Goal: Communication & Community: Share content

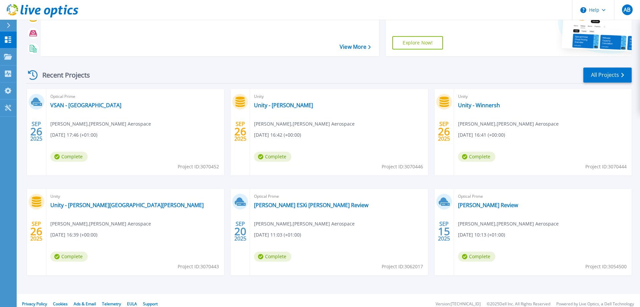
scroll to position [63, 0]
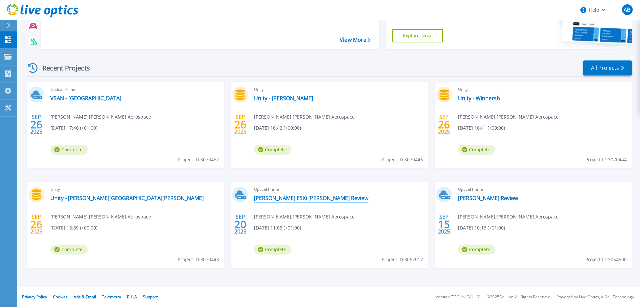
click at [298, 196] on link "[PERSON_NAME] ESXi [PERSON_NAME] Review" at bounding box center [311, 197] width 114 height 7
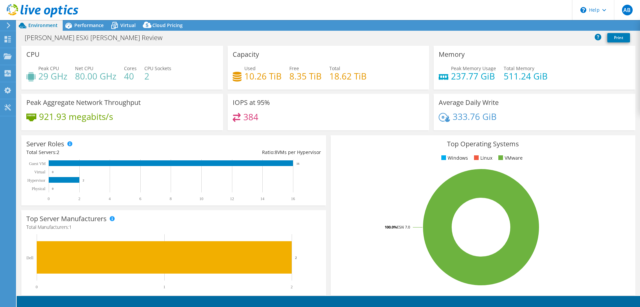
select select "USD"
click at [94, 24] on span "Performance" at bounding box center [88, 25] width 29 height 6
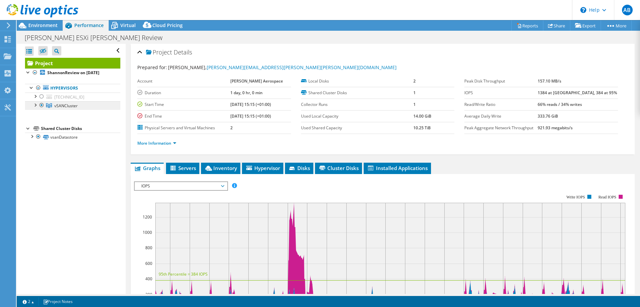
click at [67, 106] on span "vSANCluster" at bounding box center [65, 106] width 23 height 6
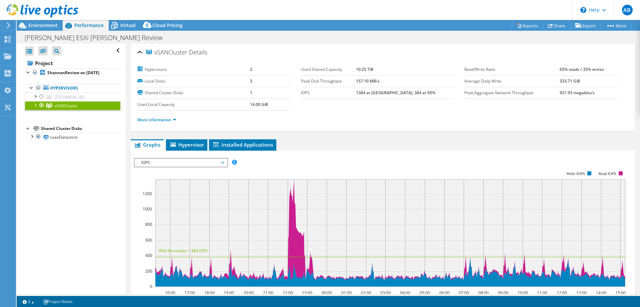
click at [34, 105] on div at bounding box center [35, 104] width 7 height 7
drag, startPoint x: 395, startPoint y: 69, endPoint x: 384, endPoint y: 75, distance: 12.7
click at [375, 67] on tr "Used Shared Capacity 10.25 TiB" at bounding box center [378, 70] width 154 height 12
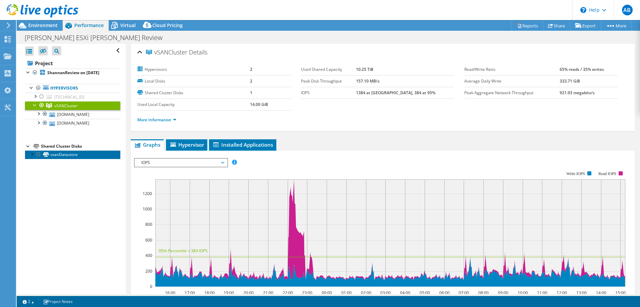
click at [60, 154] on link "vsanDatastore" at bounding box center [72, 154] width 95 height 9
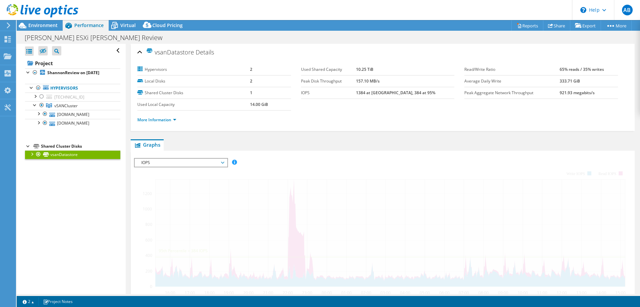
click at [60, 154] on link "vsanDatastore" at bounding box center [72, 154] width 95 height 9
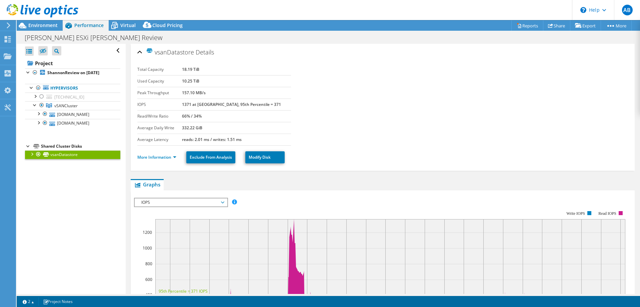
drag, startPoint x: 200, startPoint y: 80, endPoint x: 194, endPoint y: 80, distance: 5.7
click at [194, 80] on tr "Used Capacity 10.25 TiB" at bounding box center [214, 81] width 154 height 12
click at [80, 116] on link "gieshn02.utcain.com" at bounding box center [72, 114] width 95 height 9
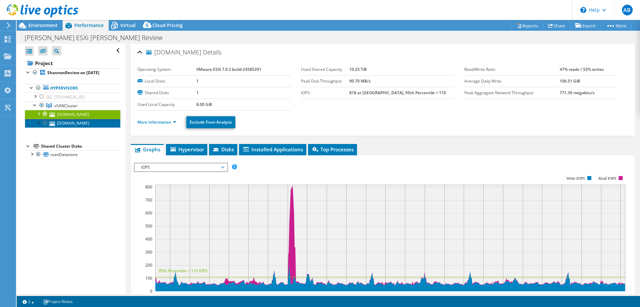
click at [86, 124] on link "gieshn01.utcain.com" at bounding box center [72, 123] width 95 height 9
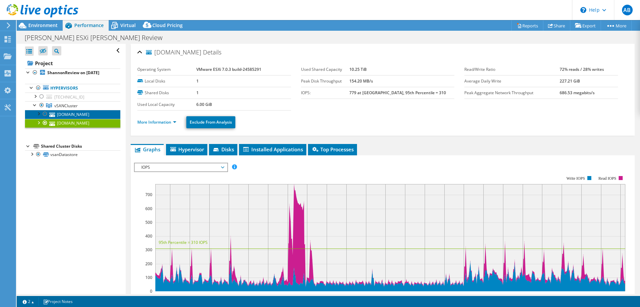
click at [75, 114] on link "gieshn02.utcain.com" at bounding box center [72, 114] width 95 height 9
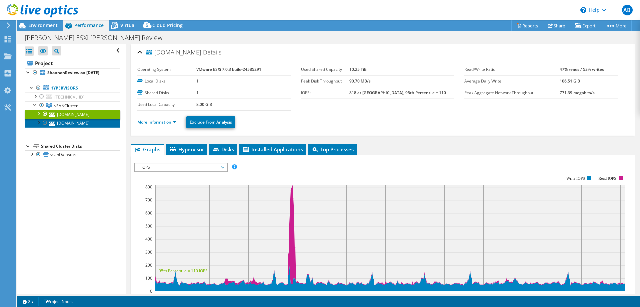
click at [74, 122] on link "gieshn01.utcain.com" at bounding box center [72, 123] width 95 height 9
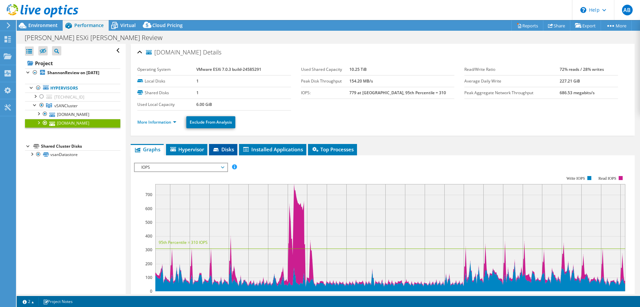
click at [225, 146] on span "Disks" at bounding box center [223, 149] width 22 height 7
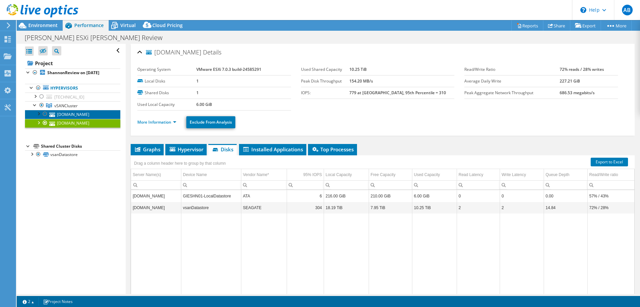
click at [79, 112] on link "gieshn02.utcain.com" at bounding box center [72, 114] width 95 height 9
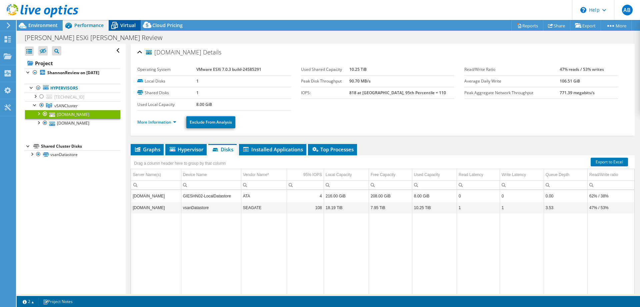
click at [120, 25] on span "Virtual" at bounding box center [127, 25] width 15 height 6
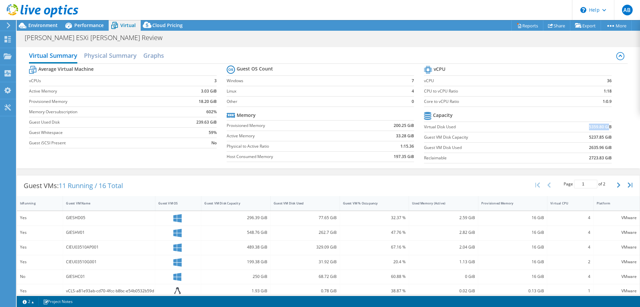
drag, startPoint x: 615, startPoint y: 128, endPoint x: 610, endPoint y: 125, distance: 5.7
click at [610, 125] on section "vCPU vCPU 36 CPU to vCPU Ratio 1:18 Core to vCPU Ratio 1:0.9 Capacity Virtual D…" at bounding box center [522, 115] width 197 height 102
click at [105, 53] on h2 "Physical Summary" at bounding box center [110, 56] width 53 height 15
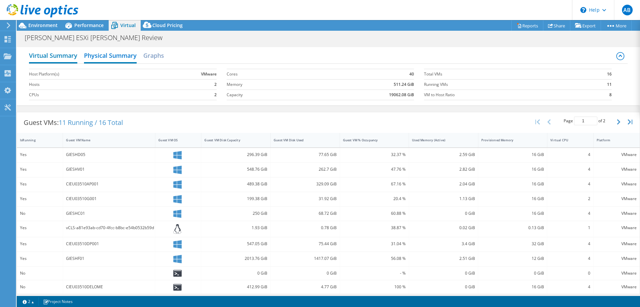
click at [56, 54] on h2 "Virtual Summary" at bounding box center [53, 56] width 48 height 15
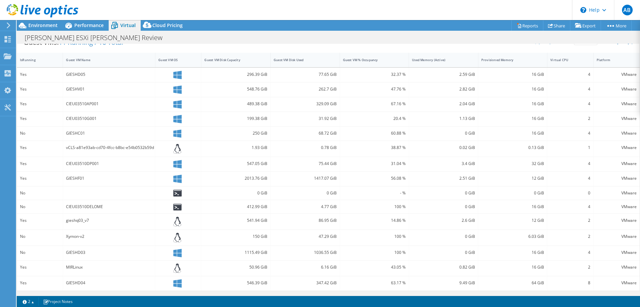
scroll to position [144, 0]
drag, startPoint x: 86, startPoint y: 162, endPoint x: 100, endPoint y: 161, distance: 13.7
click at [100, 161] on div "CIEU03510DP001" at bounding box center [109, 162] width 86 height 7
drag, startPoint x: 554, startPoint y: 291, endPoint x: 531, endPoint y: 293, distance: 23.1
click at [531, 293] on div "Guest VMs: 11 Running / 16 Total Page 1 of 2 5 rows 10 rows 20 rows 25 rows 50 …" at bounding box center [329, 161] width 624 height 266
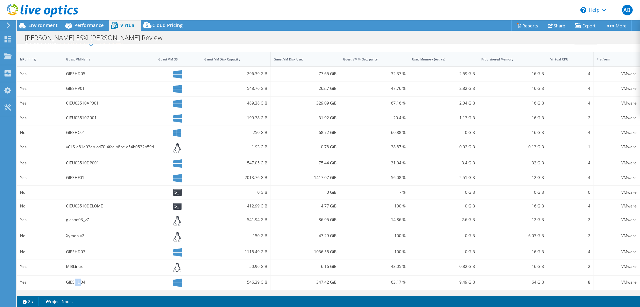
drag, startPoint x: 76, startPoint y: 281, endPoint x: 80, endPoint y: 281, distance: 4.1
click at [80, 281] on div "GIESHD04" at bounding box center [109, 281] width 86 height 7
click at [78, 282] on div "GIESHD04" at bounding box center [109, 281] width 86 height 7
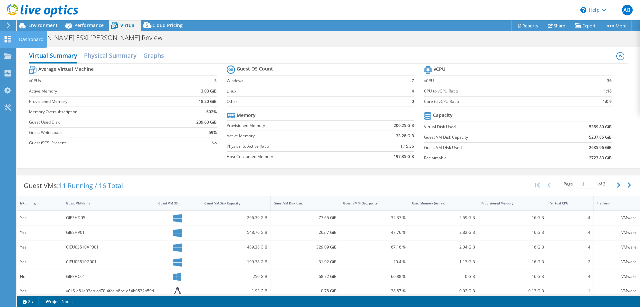
click at [7, 40] on use at bounding box center [8, 39] width 6 height 6
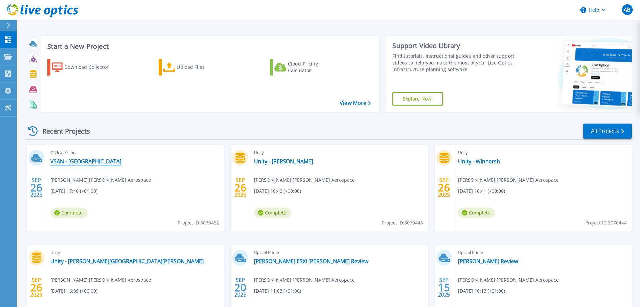
click at [67, 161] on link "VSAN - [GEOGRAPHIC_DATA]" at bounding box center [85, 161] width 71 height 7
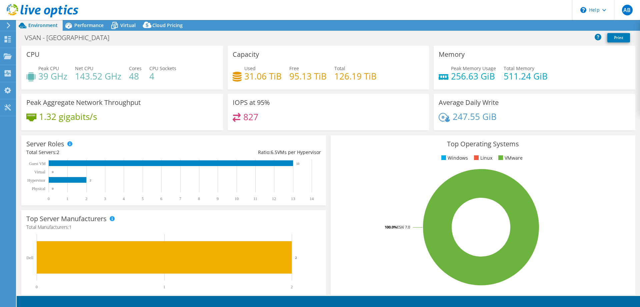
select select "USD"
drag, startPoint x: 245, startPoint y: 75, endPoint x: 272, endPoint y: 77, distance: 27.1
click at [272, 77] on h4 "31.06 TiB" at bounding box center [262, 75] width 37 height 7
click at [122, 27] on span "Virtual" at bounding box center [127, 25] width 15 height 6
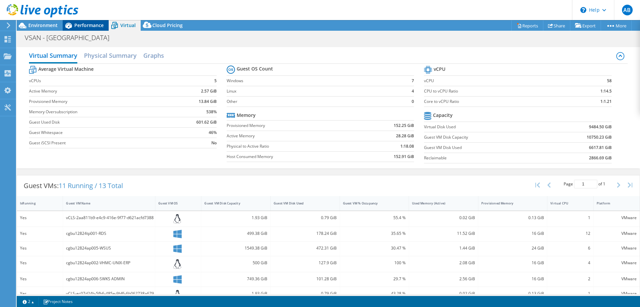
click at [86, 26] on span "Performance" at bounding box center [88, 25] width 29 height 6
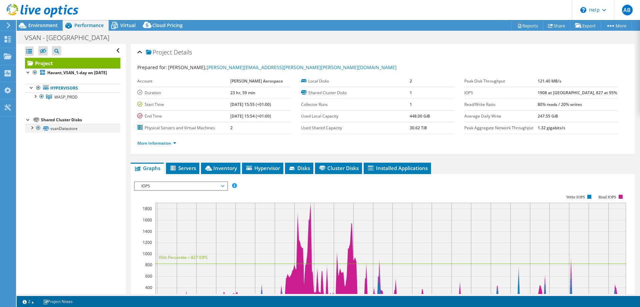
click at [33, 130] on div at bounding box center [31, 127] width 7 height 7
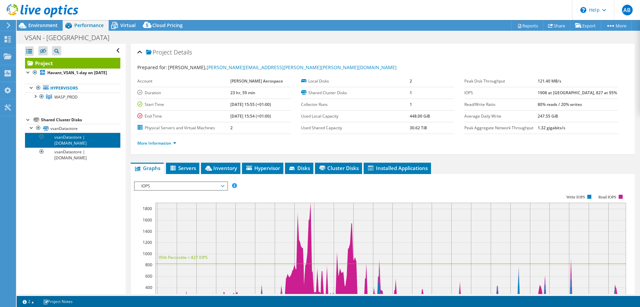
click at [77, 142] on link "vsanDatastore | cgbu12824hp001.utcain.com" at bounding box center [72, 139] width 95 height 15
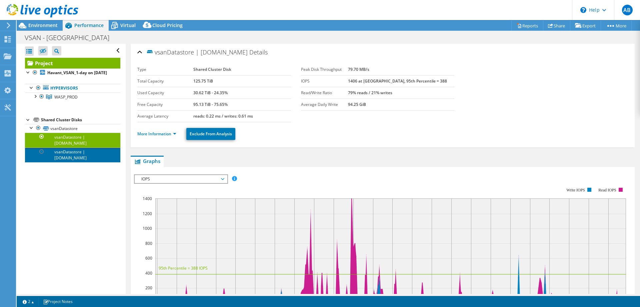
click at [83, 162] on link "vsanDatastore | cgbu12824hp002.utcain.com" at bounding box center [72, 154] width 95 height 15
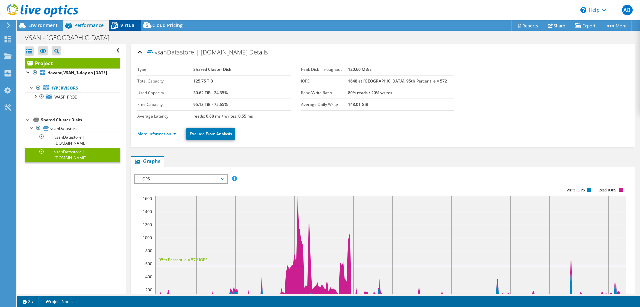
click at [127, 22] on div "Virtual" at bounding box center [125, 25] width 32 height 11
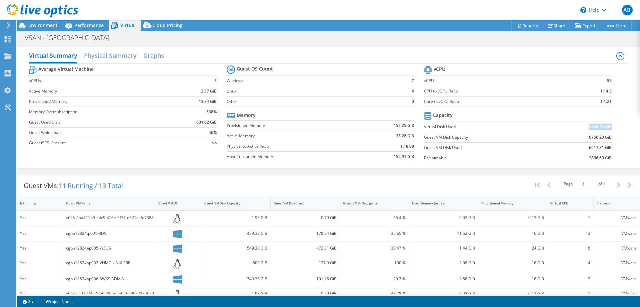
drag, startPoint x: 589, startPoint y: 127, endPoint x: 612, endPoint y: 128, distance: 23.4
click at [612, 128] on section "vCPU vCPU 58 CPU to vCPU Ratio 1:14.5 Core to vCPU Ratio 1:1.21 Capacity Virtua…" at bounding box center [522, 115] width 197 height 102
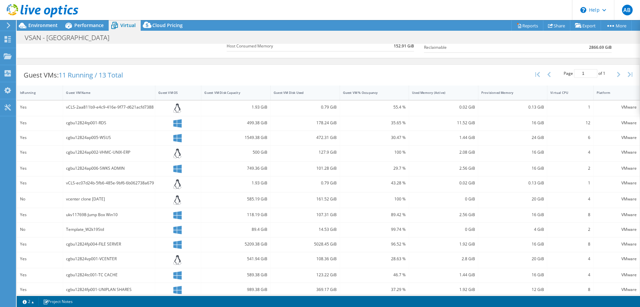
scroll to position [117, 0]
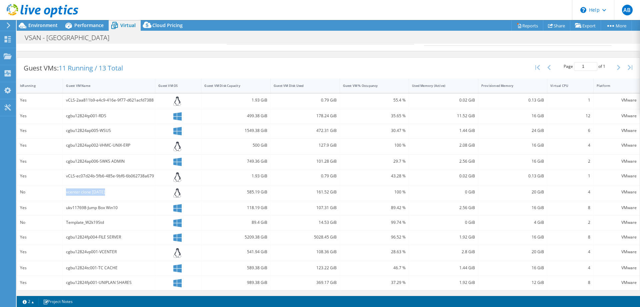
drag, startPoint x: 99, startPoint y: 191, endPoint x: 63, endPoint y: 192, distance: 36.0
click at [63, 192] on div "vcenter clone july25" at bounding box center [109, 193] width 92 height 16
drag, startPoint x: 111, startPoint y: 223, endPoint x: 61, endPoint y: 221, distance: 50.4
click at [63, 221] on div "Template_W2k19Std" at bounding box center [109, 222] width 92 height 14
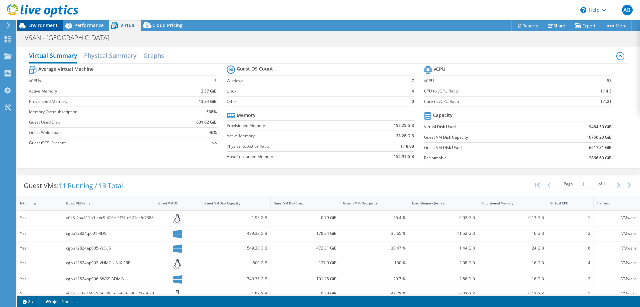
click at [45, 24] on span "Environment" at bounding box center [42, 25] width 29 height 6
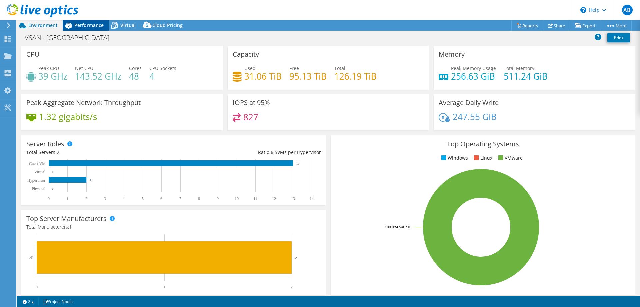
click at [83, 23] on span "Performance" at bounding box center [88, 25] width 29 height 6
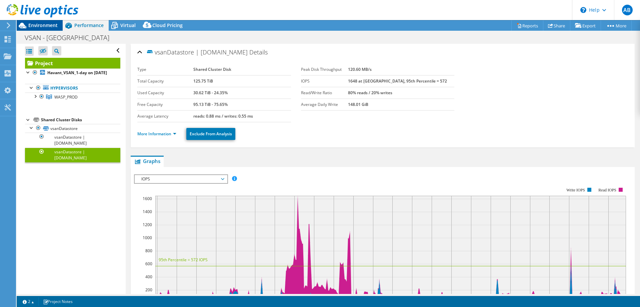
click at [42, 24] on span "Environment" at bounding box center [42, 25] width 29 height 6
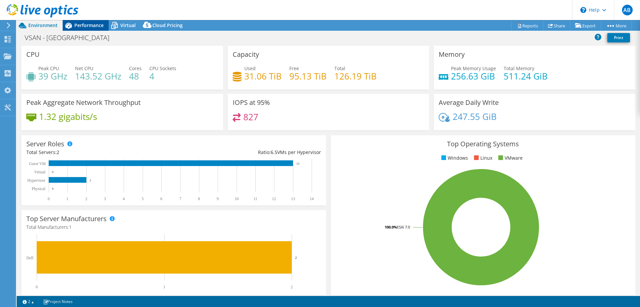
click at [91, 23] on span "Performance" at bounding box center [88, 25] width 29 height 6
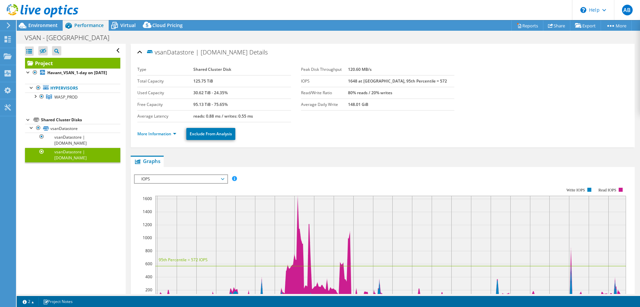
click at [41, 22] on div at bounding box center [39, 11] width 78 height 22
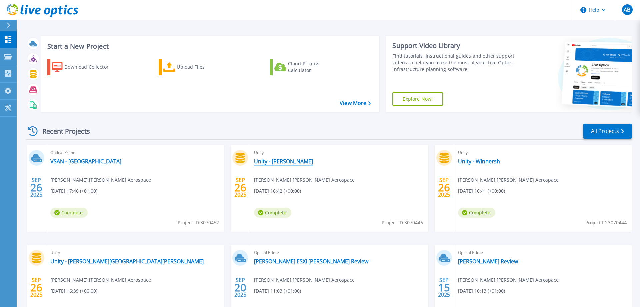
click at [275, 160] on link "Unity - [PERSON_NAME]" at bounding box center [283, 161] width 59 height 7
click at [294, 160] on link "Unity - [PERSON_NAME]" at bounding box center [283, 161] width 59 height 7
click at [11, 55] on icon at bounding box center [8, 57] width 8 height 6
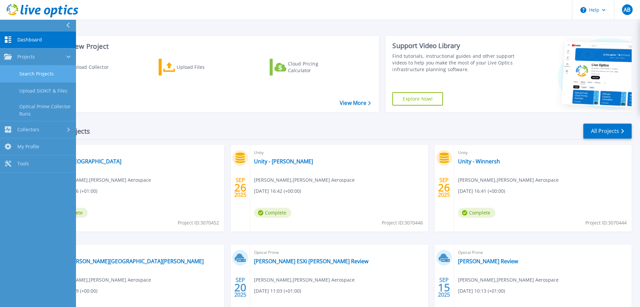
click at [39, 79] on link "Search Projects" at bounding box center [38, 73] width 76 height 17
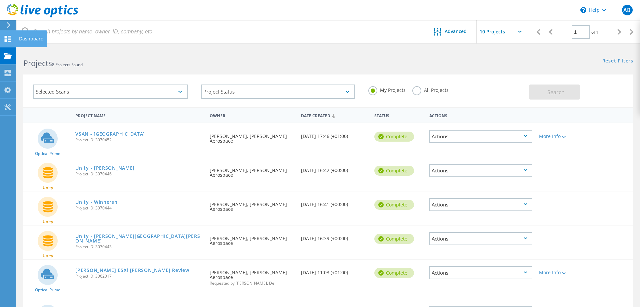
click at [10, 38] on use at bounding box center [8, 39] width 6 height 6
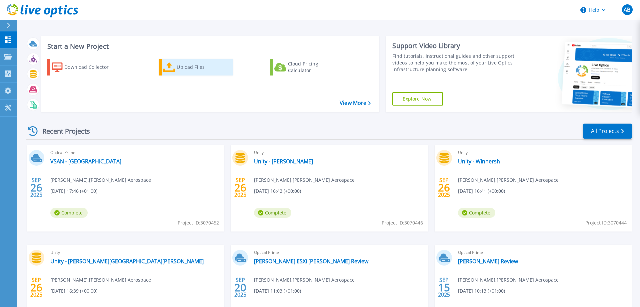
click at [192, 68] on div "Upload Files" at bounding box center [203, 66] width 53 height 13
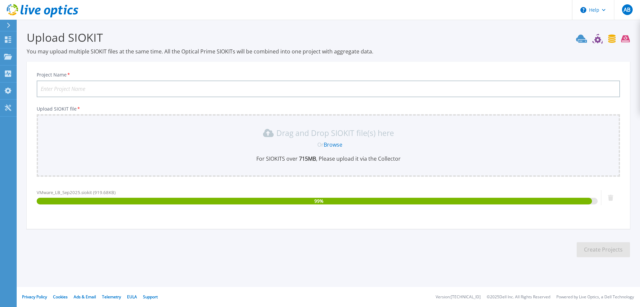
click at [81, 91] on input "Project Name *" at bounding box center [329, 88] width 584 height 17
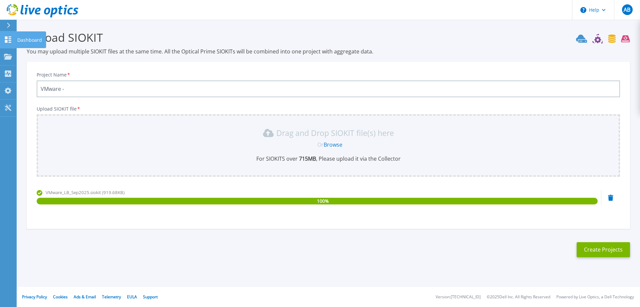
type input "VMware -"
click at [7, 40] on icon at bounding box center [8, 39] width 6 height 6
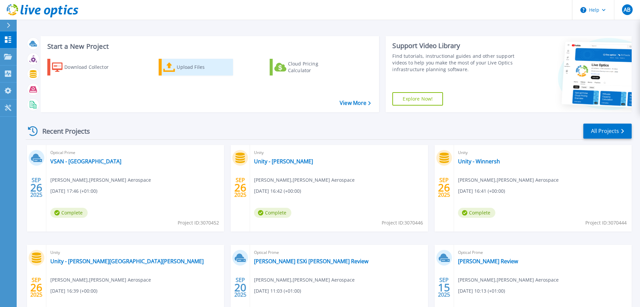
click at [174, 70] on icon at bounding box center [169, 67] width 12 height 10
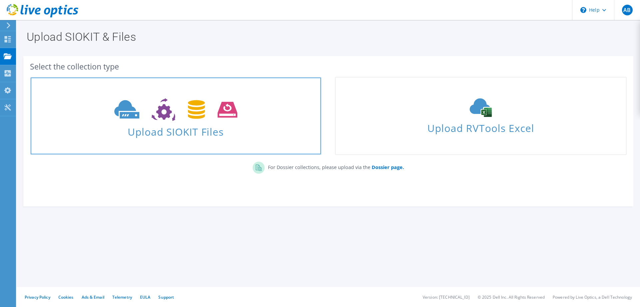
click at [184, 122] on span at bounding box center [176, 109] width 291 height 28
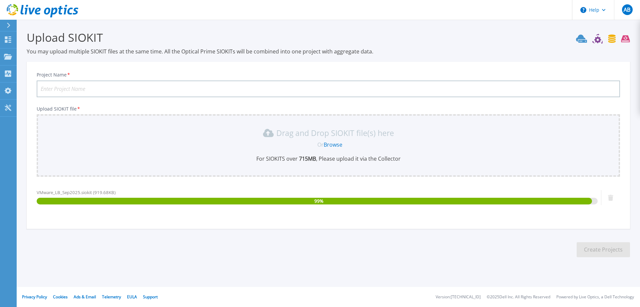
click at [149, 91] on input "Project Name *" at bounding box center [329, 88] width 584 height 17
type input "VMware - [PERSON_NAME]"
click at [600, 248] on button "Create Projects" at bounding box center [603, 249] width 53 height 15
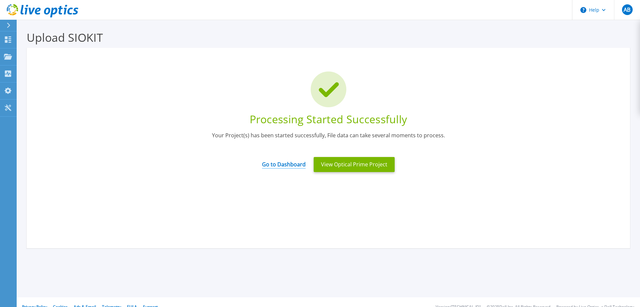
click at [286, 162] on link "Go to Dashboard" at bounding box center [284, 161] width 44 height 13
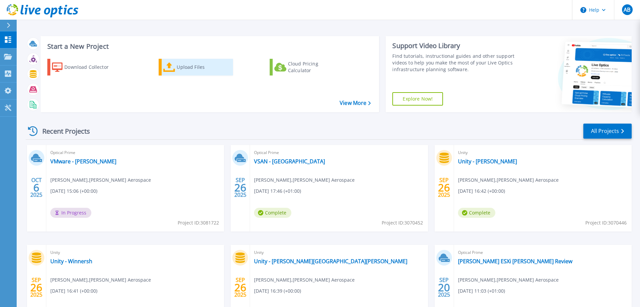
click at [184, 65] on div "Upload Files" at bounding box center [203, 66] width 53 height 13
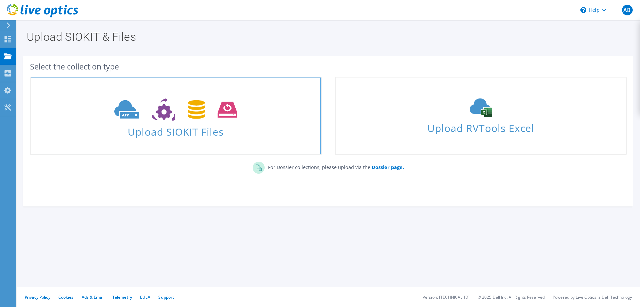
click at [185, 132] on span "Upload SIOKIT Files" at bounding box center [176, 129] width 291 height 14
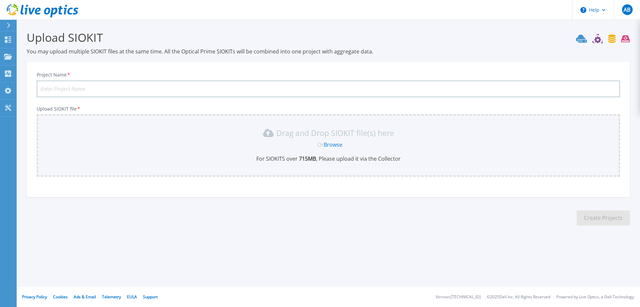
click at [77, 88] on input "Project Name *" at bounding box center [329, 88] width 584 height 17
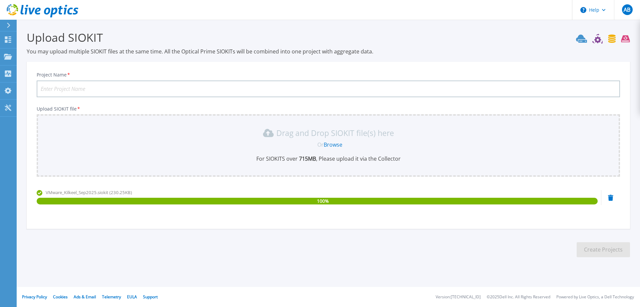
click at [85, 87] on input "Project Name *" at bounding box center [329, 88] width 584 height 17
type input "VMware - Kilkeel"
click at [606, 250] on button "Create Projects" at bounding box center [603, 249] width 53 height 15
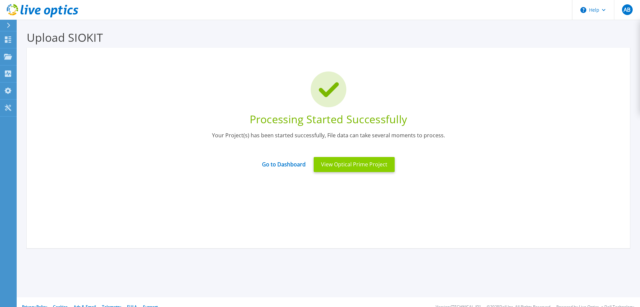
click at [359, 164] on button "View Optical Prime Project" at bounding box center [354, 164] width 81 height 15
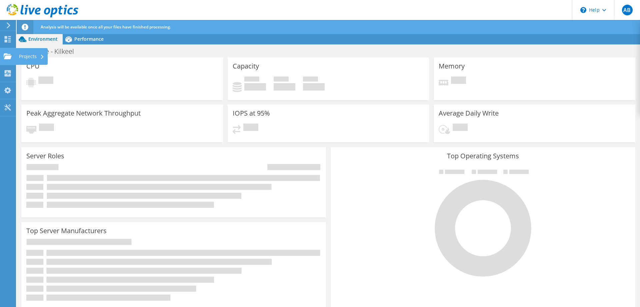
click at [7, 55] on use at bounding box center [8, 56] width 8 height 6
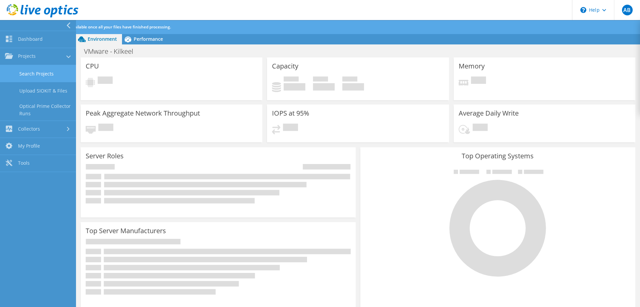
click at [33, 72] on link "Search Projects" at bounding box center [38, 73] width 76 height 17
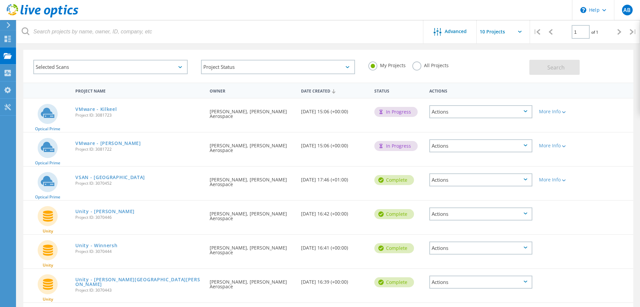
scroll to position [24, 0]
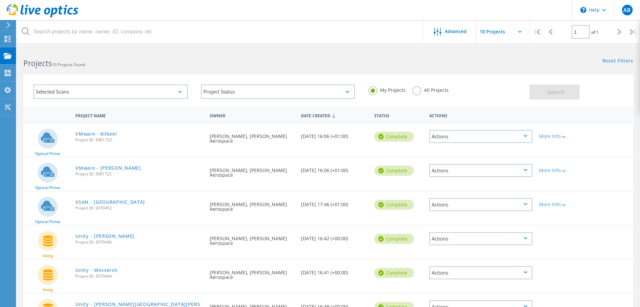
scroll to position [24, 0]
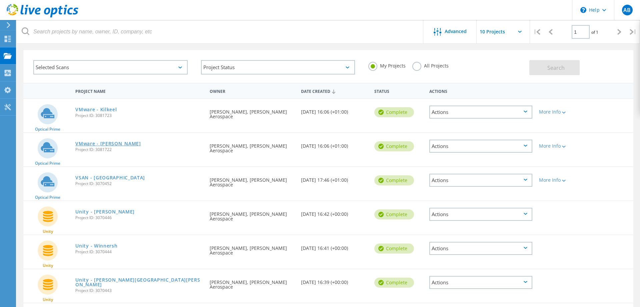
click at [113, 144] on link "VMware - [PERSON_NAME]" at bounding box center [107, 143] width 65 height 5
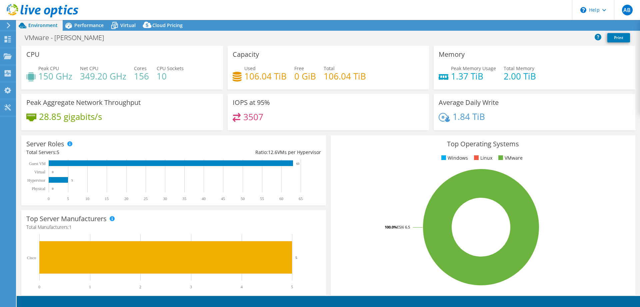
select select "USD"
click at [85, 24] on span "Performance" at bounding box center [88, 25] width 29 height 6
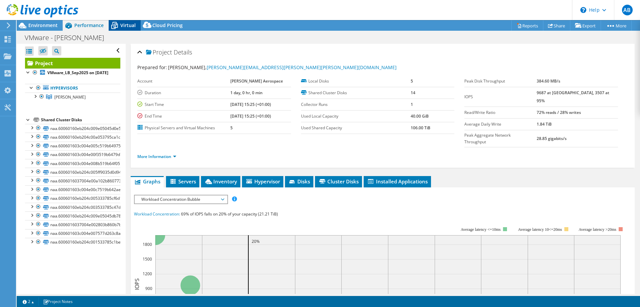
click at [119, 25] on icon at bounding box center [115, 26] width 12 height 12
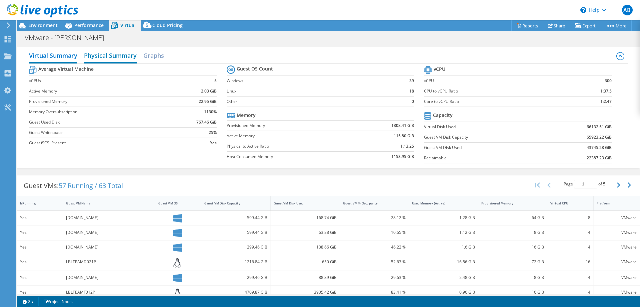
click at [97, 55] on h2 "Physical Summary" at bounding box center [110, 56] width 53 height 15
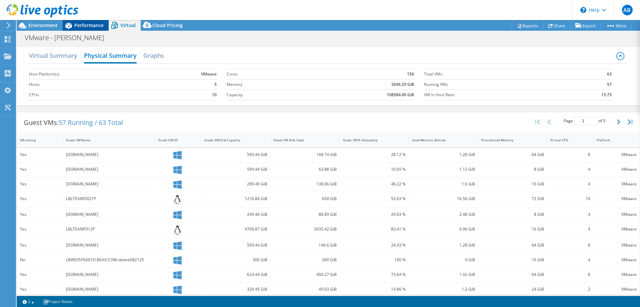
click at [79, 28] on span "Performance" at bounding box center [88, 25] width 29 height 6
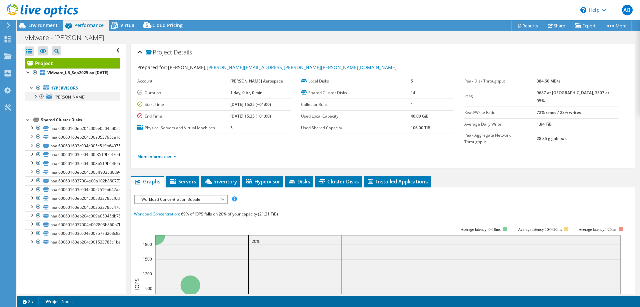
click at [35, 99] on div at bounding box center [35, 95] width 7 height 7
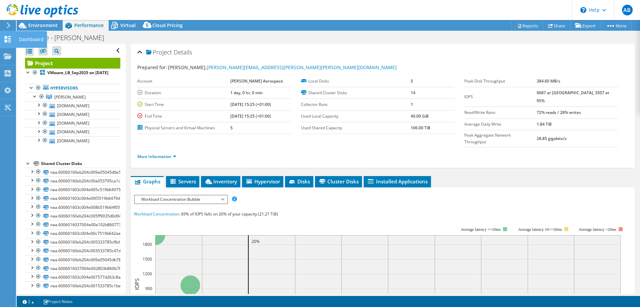
click at [9, 36] on use at bounding box center [8, 39] width 6 height 6
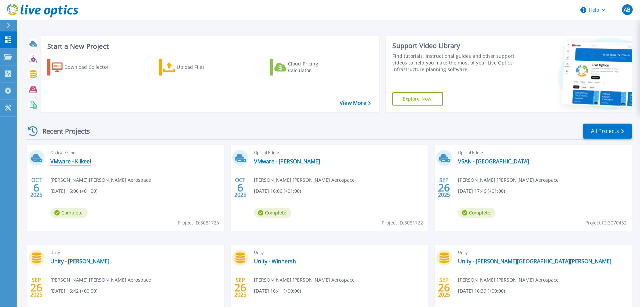
click at [83, 160] on link "VMware - Kilkeel" at bounding box center [70, 161] width 41 height 7
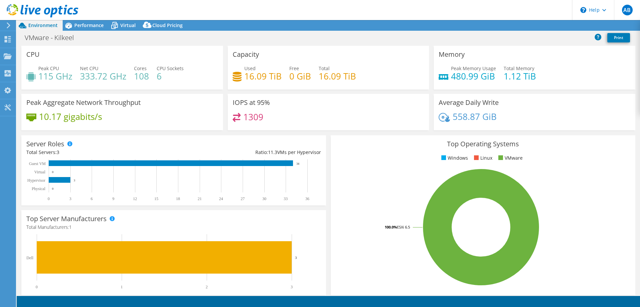
select select "USD"
click at [128, 24] on span "Virtual" at bounding box center [127, 25] width 15 height 6
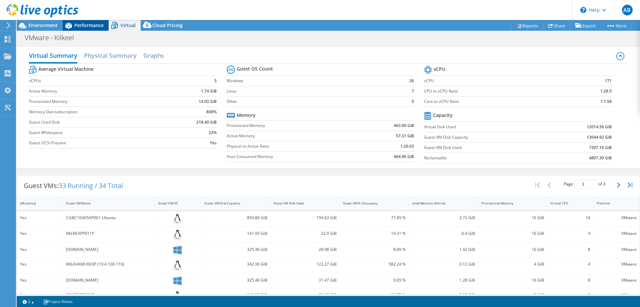
click at [86, 23] on span "Performance" at bounding box center [88, 25] width 29 height 6
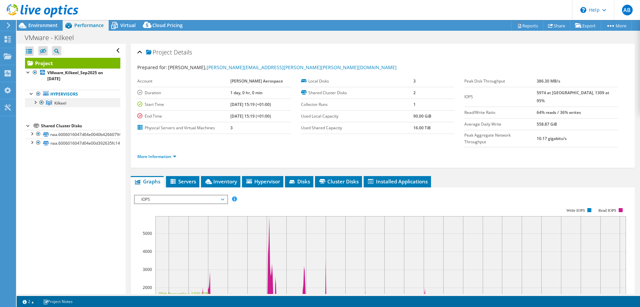
click at [35, 102] on div at bounding box center [35, 101] width 7 height 7
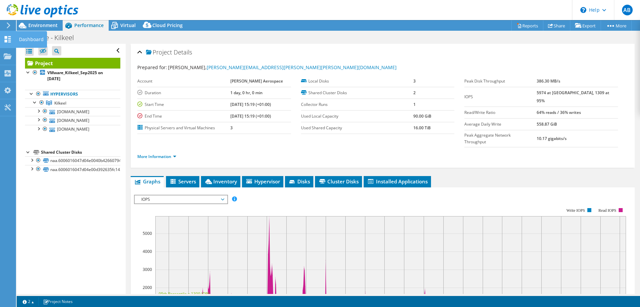
click at [9, 37] on use at bounding box center [8, 39] width 6 height 6
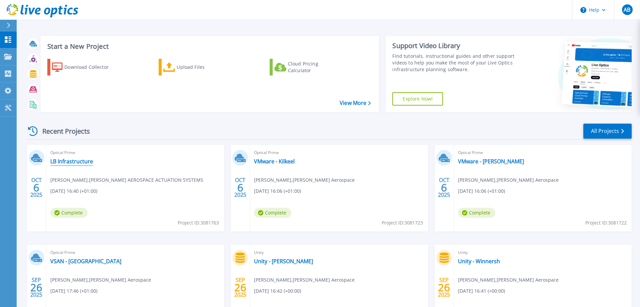
click at [71, 161] on link "LB Infrastructure" at bounding box center [71, 161] width 43 height 7
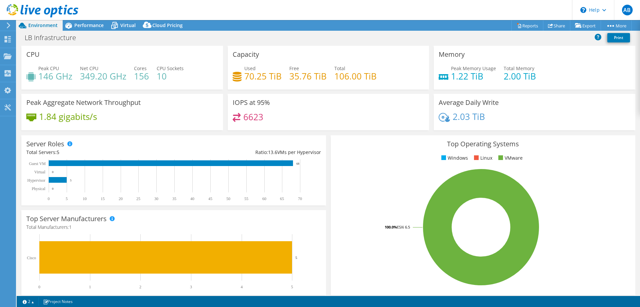
select select "USD"
click at [7, 41] on use at bounding box center [8, 39] width 6 height 6
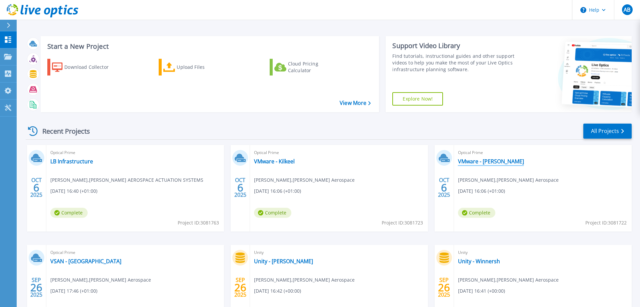
click at [513, 161] on link "VMware - [PERSON_NAME]" at bounding box center [491, 161] width 66 height 7
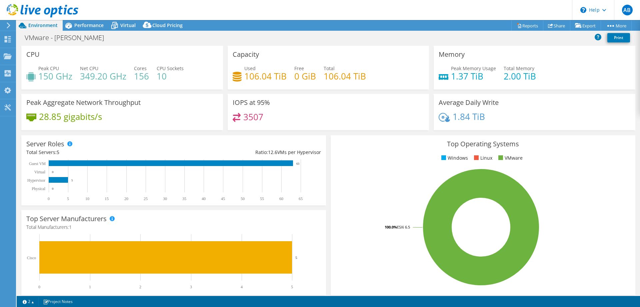
select select "USD"
click at [92, 23] on span "Performance" at bounding box center [88, 25] width 29 height 6
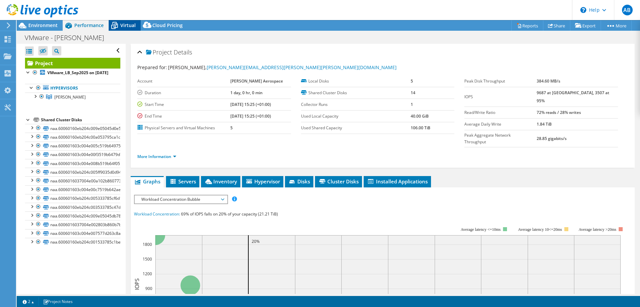
click at [131, 26] on span "Virtual" at bounding box center [127, 25] width 15 height 6
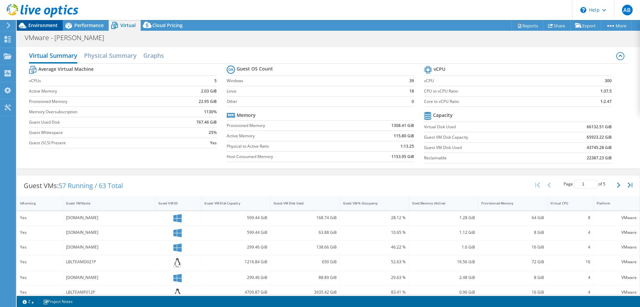
click at [46, 23] on span "Environment" at bounding box center [42, 25] width 29 height 6
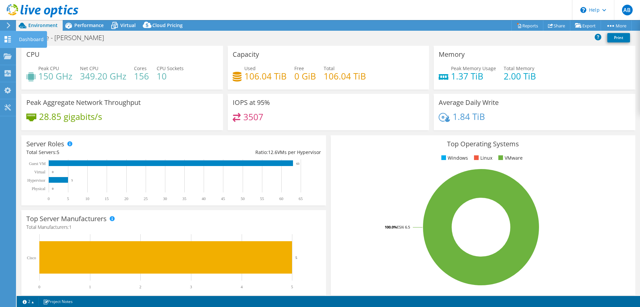
click at [11, 39] on use at bounding box center [8, 39] width 6 height 6
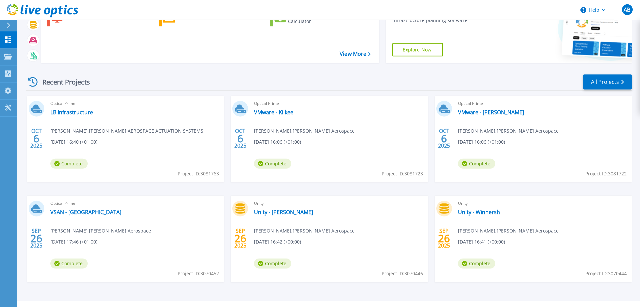
scroll to position [63, 0]
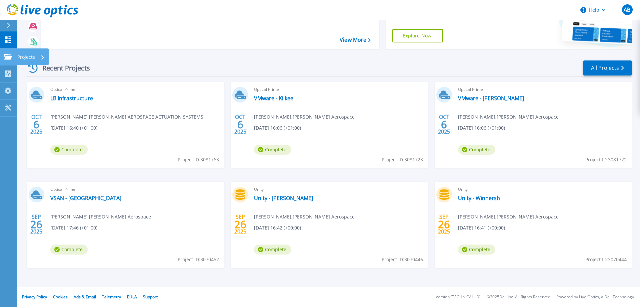
click at [7, 56] on icon at bounding box center [8, 57] width 8 height 6
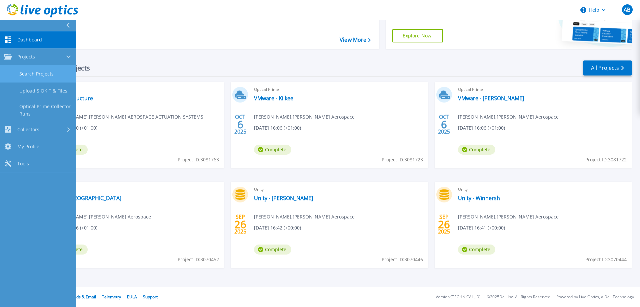
click at [50, 74] on link "Search Projects" at bounding box center [38, 73] width 76 height 17
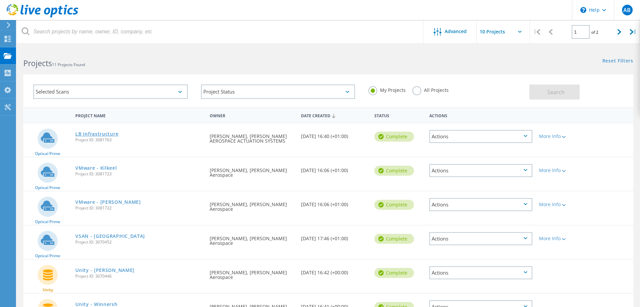
click at [86, 134] on link "LB Infrastructure" at bounding box center [96, 133] width 43 height 5
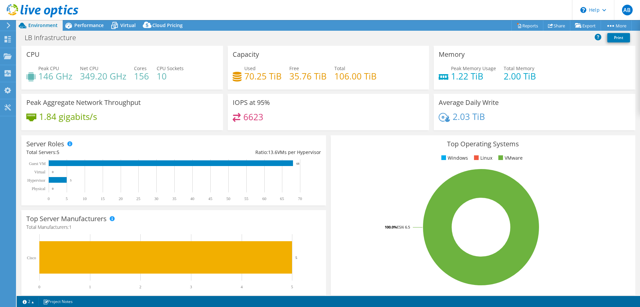
select select "USD"
click at [82, 22] on div "Performance" at bounding box center [86, 25] width 46 height 11
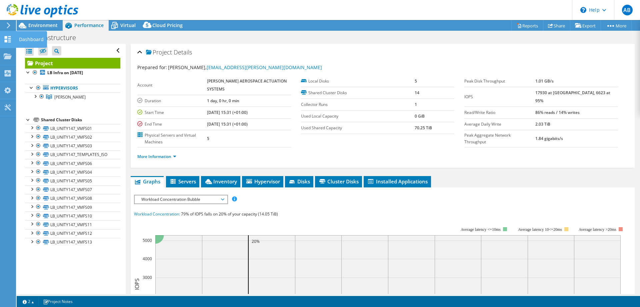
click at [6, 38] on use at bounding box center [8, 39] width 6 height 6
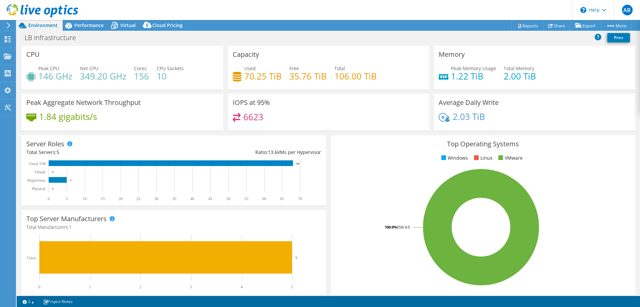
select select "USD"
click at [121, 24] on span "Virtual" at bounding box center [127, 25] width 15 height 6
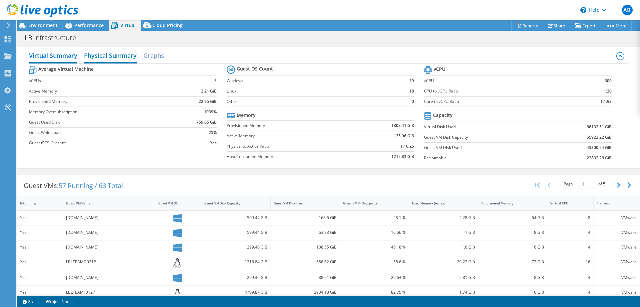
click at [117, 58] on h2 "Physical Summary" at bounding box center [110, 56] width 53 height 15
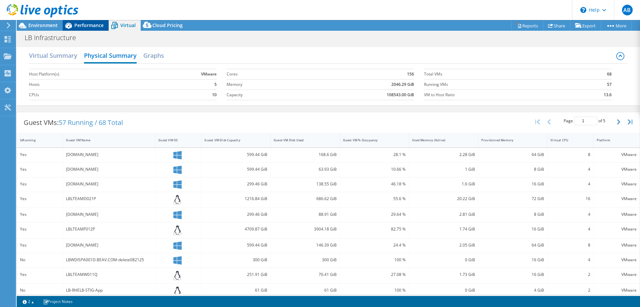
click at [84, 25] on span "Performance" at bounding box center [88, 25] width 29 height 6
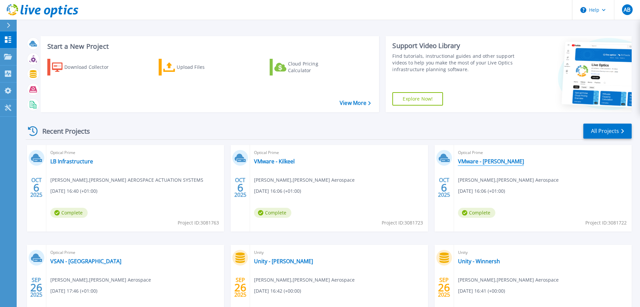
click at [479, 161] on link "VMware - [PERSON_NAME]" at bounding box center [491, 161] width 66 height 7
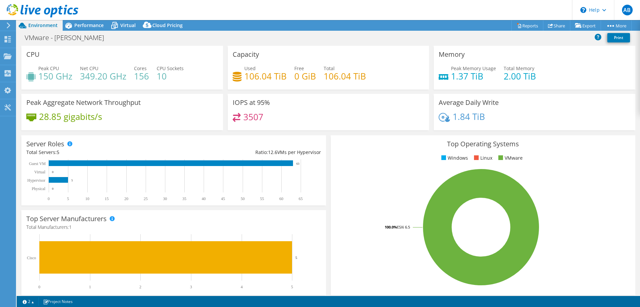
select select "USD"
click at [118, 24] on icon at bounding box center [115, 26] width 12 height 12
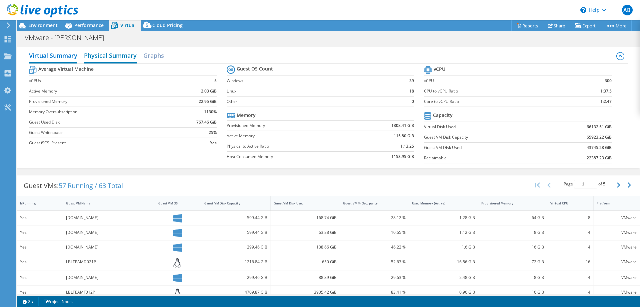
click at [127, 56] on h2 "Physical Summary" at bounding box center [110, 56] width 53 height 15
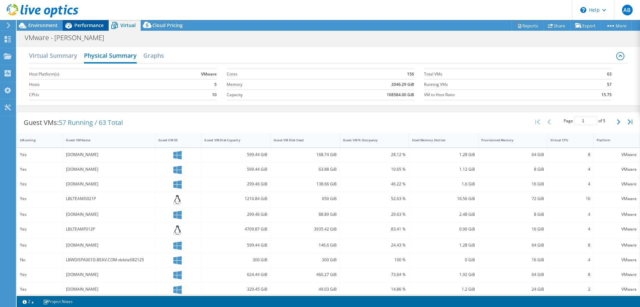
click at [77, 25] on span "Performance" at bounding box center [88, 25] width 29 height 6
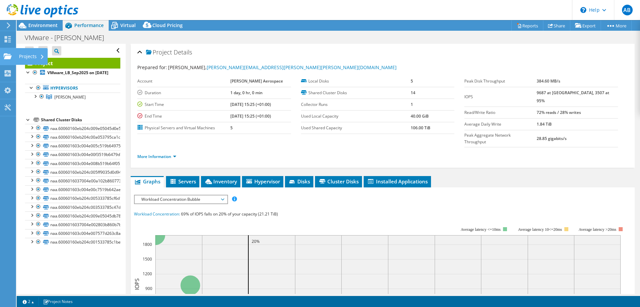
click at [11, 54] on icon at bounding box center [8, 56] width 8 height 6
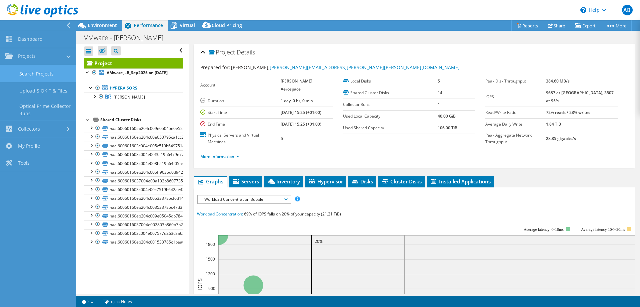
click at [22, 75] on link "Search Projects" at bounding box center [38, 73] width 76 height 17
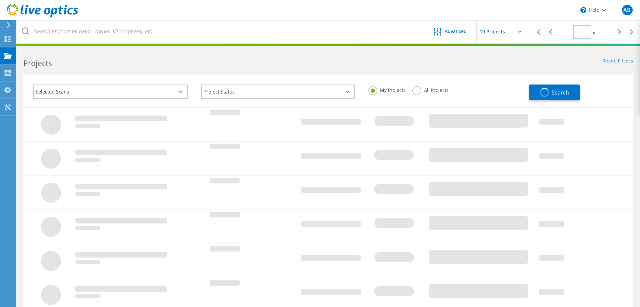
type input "1"
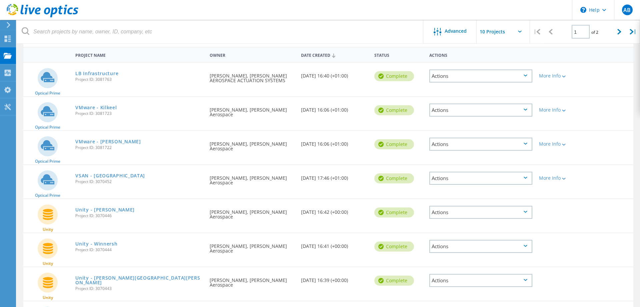
scroll to position [58, 0]
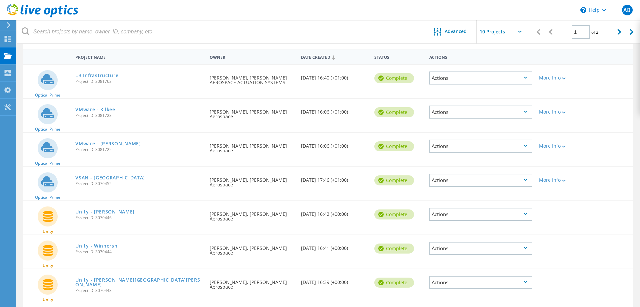
click at [523, 145] on div "Actions" at bounding box center [481, 145] width 103 height 13
click at [451, 153] on div "Share" at bounding box center [481, 151] width 102 height 10
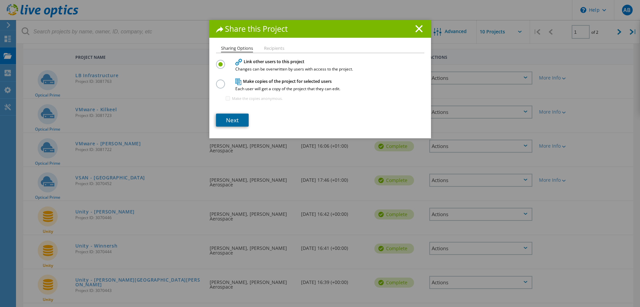
click at [239, 121] on link "Next" at bounding box center [232, 119] width 33 height 13
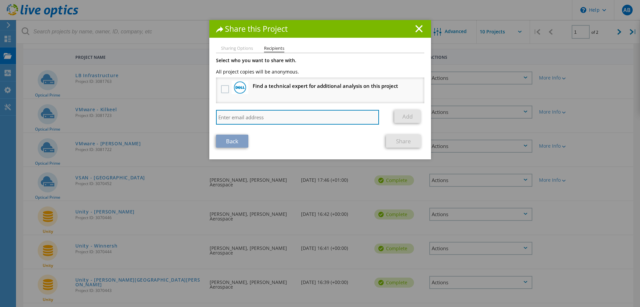
click at [242, 117] on input "search" at bounding box center [297, 117] width 163 height 15
paste input "[PERSON_NAME][EMAIL_ADDRESS][DOMAIN_NAME]"
click at [293, 118] on input "[PERSON_NAME][EMAIL_ADDRESS][DOMAIN_NAME]" at bounding box center [297, 117] width 163 height 15
type input "[PERSON_NAME][EMAIL_ADDRESS][DOMAIN_NAME]"
click at [412, 117] on link "Add" at bounding box center [408, 116] width 26 height 13
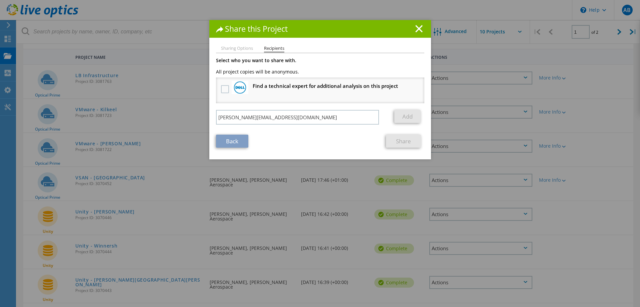
click at [411, 117] on link "Add" at bounding box center [408, 116] width 26 height 13
click at [290, 114] on input "[PERSON_NAME][EMAIL_ADDRESS][DOMAIN_NAME]" at bounding box center [297, 117] width 163 height 15
click at [407, 117] on link "Add" at bounding box center [408, 116] width 26 height 13
click at [226, 90] on label at bounding box center [226, 89] width 10 height 8
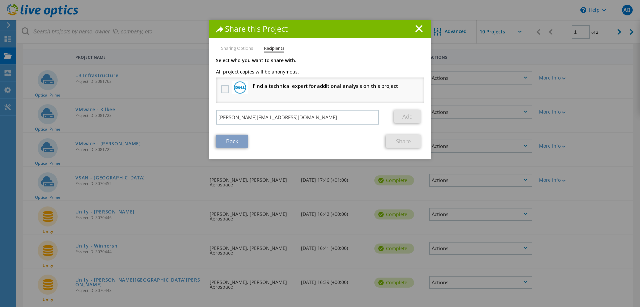
click at [0, 0] on input "checkbox" at bounding box center [0, 0] width 0 height 0
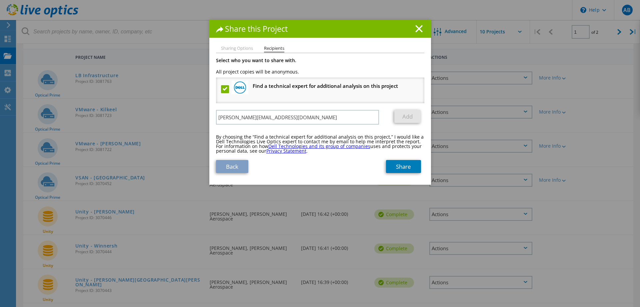
click at [225, 88] on label at bounding box center [226, 89] width 10 height 8
click at [0, 0] on input "checkbox" at bounding box center [0, 0] width 0 height 0
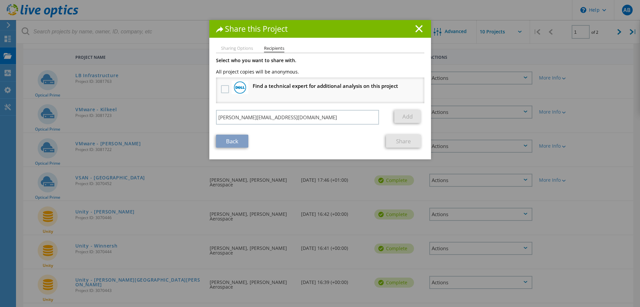
click at [402, 139] on link "Share" at bounding box center [403, 140] width 35 height 13
click at [291, 118] on input "[PERSON_NAME][EMAIL_ADDRESS][DOMAIN_NAME]" at bounding box center [297, 117] width 163 height 15
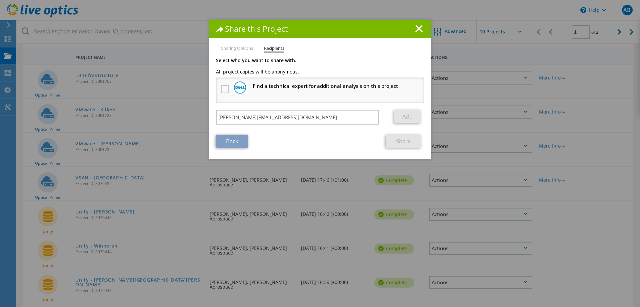
click at [403, 140] on link "Share" at bounding box center [403, 140] width 35 height 13
click at [287, 116] on input "[PERSON_NAME][EMAIL_ADDRESS][DOMAIN_NAME]" at bounding box center [297, 117] width 163 height 15
click at [239, 46] on li "Sharing Options" at bounding box center [237, 48] width 32 height 5
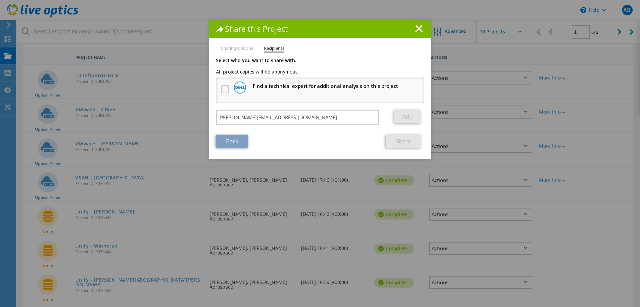
click at [238, 48] on li "Sharing Options" at bounding box center [237, 48] width 32 height 5
click at [239, 47] on li "Sharing Options" at bounding box center [237, 48] width 32 height 5
click at [248, 46] on li "Sharing Options" at bounding box center [237, 48] width 32 height 5
click at [273, 49] on li "Recipients" at bounding box center [274, 49] width 20 height 7
click at [244, 48] on li "Sharing Options" at bounding box center [237, 48] width 32 height 5
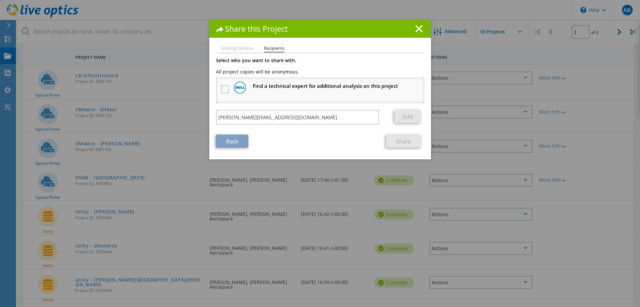
click at [233, 139] on link "Back" at bounding box center [232, 140] width 32 height 13
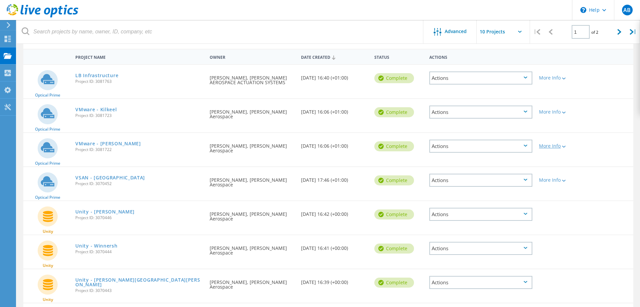
click at [565, 145] on div at bounding box center [563, 146] width 5 height 4
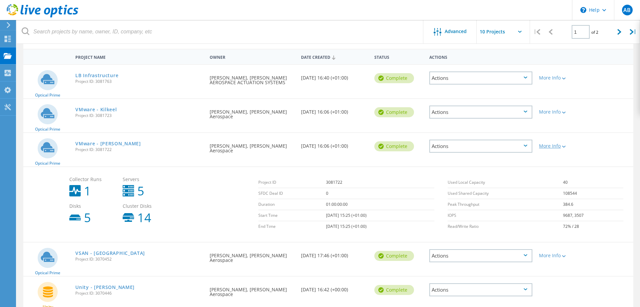
click at [566, 146] on icon at bounding box center [564, 146] width 4 height 2
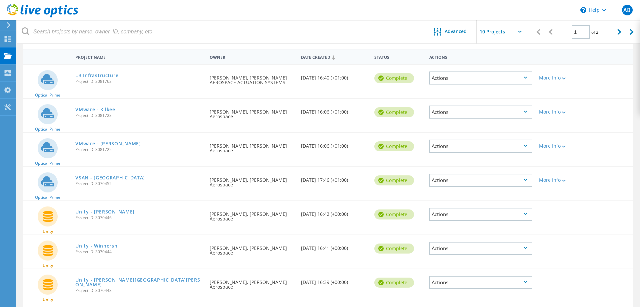
click at [562, 144] on lo-svg-helper at bounding box center [563, 146] width 5 height 6
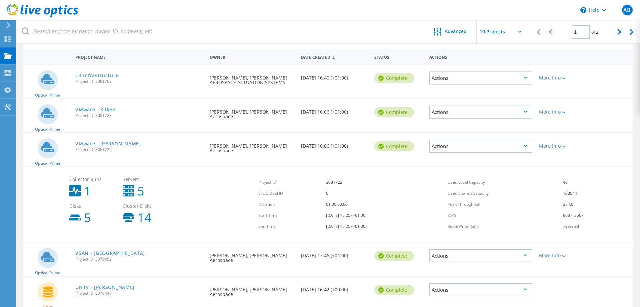
click at [567, 145] on div "More Info" at bounding box center [560, 145] width 42 height 5
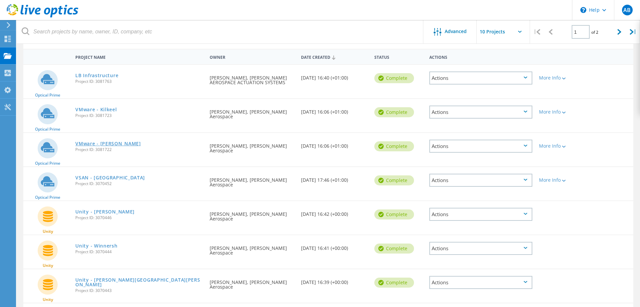
click at [104, 142] on link "VMware - [PERSON_NAME]" at bounding box center [107, 143] width 65 height 5
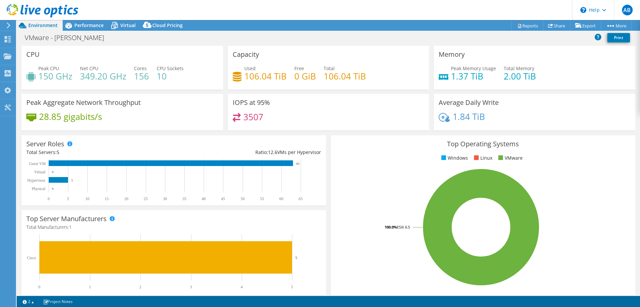
select select "USD"
click at [550, 24] on link "Share" at bounding box center [556, 25] width 27 height 10
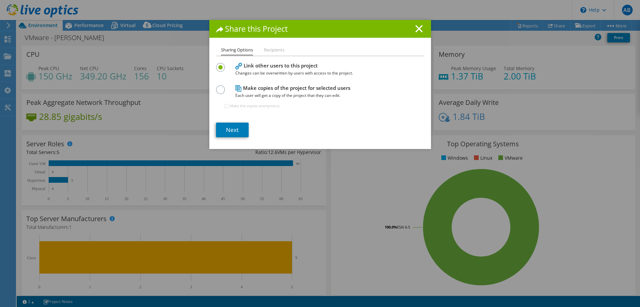
click at [254, 88] on h4 "Make copies of the project for selected users Each user will get a copy of the …" at bounding box center [318, 91] width 167 height 15
click at [221, 87] on label at bounding box center [222, 86] width 12 height 2
click at [0, 0] on input "radio" at bounding box center [0, 0] width 0 height 0
click at [236, 128] on link "Next" at bounding box center [232, 129] width 33 height 15
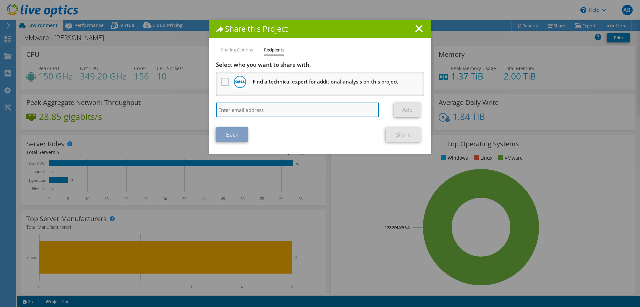
click at [240, 110] on input "search" at bounding box center [297, 109] width 163 height 15
paste input "[PERSON_NAME][EMAIL_ADDRESS][DOMAIN_NAME]"
type input "[PERSON_NAME][EMAIL_ADDRESS][DOMAIN_NAME]"
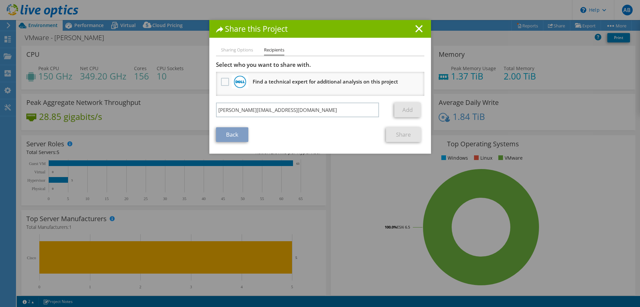
click at [413, 137] on link "Share" at bounding box center [403, 134] width 35 height 15
click at [411, 111] on link "Add" at bounding box center [408, 109] width 26 height 15
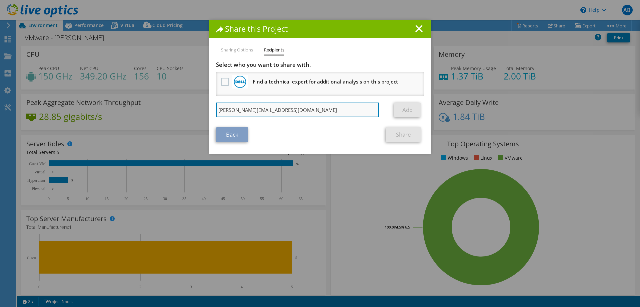
click at [334, 106] on input "[PERSON_NAME][EMAIL_ADDRESS][DOMAIN_NAME]" at bounding box center [297, 109] width 163 height 15
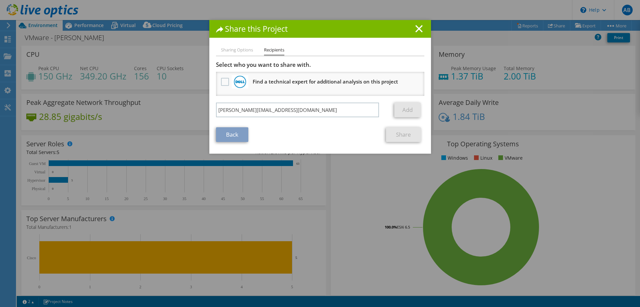
click at [400, 110] on link "Add" at bounding box center [408, 109] width 26 height 15
click at [404, 138] on link "Share" at bounding box center [403, 134] width 35 height 15
click at [404, 135] on link "Share" at bounding box center [403, 134] width 35 height 15
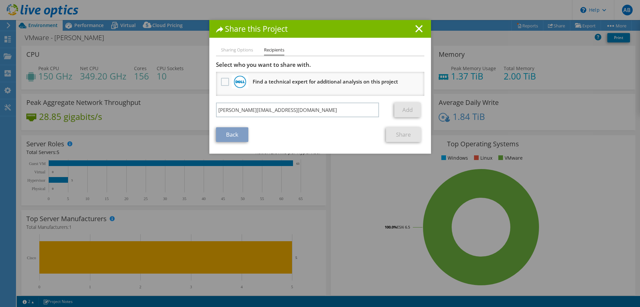
click at [404, 134] on link "Share" at bounding box center [403, 134] width 35 height 15
click at [408, 107] on link "Add" at bounding box center [408, 109] width 26 height 15
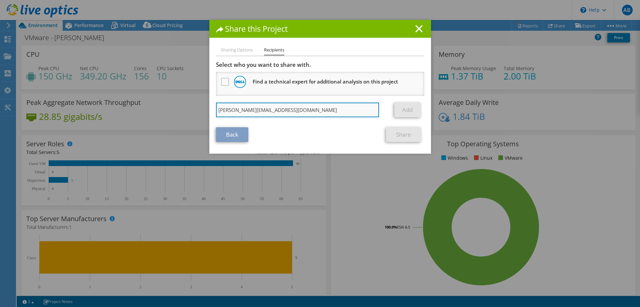
click at [315, 112] on input "[PERSON_NAME][EMAIL_ADDRESS][DOMAIN_NAME]" at bounding box center [297, 109] width 163 height 15
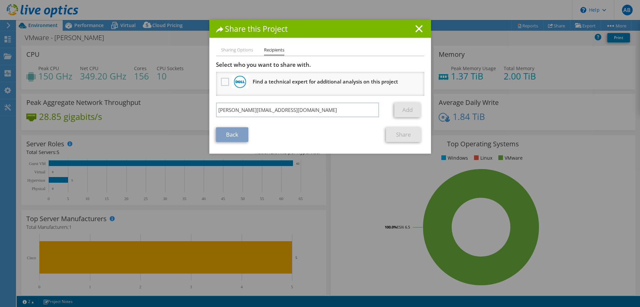
click at [405, 111] on link "Add" at bounding box center [408, 109] width 26 height 15
click at [406, 136] on link "Share" at bounding box center [403, 134] width 35 height 15
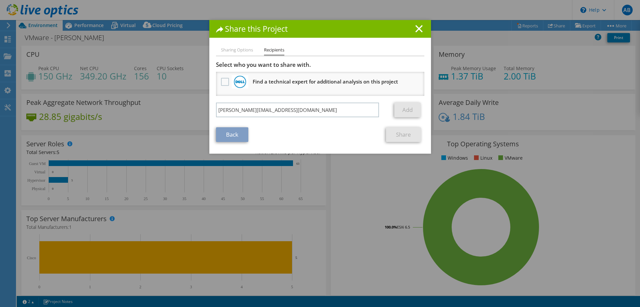
click at [406, 136] on link "Share" at bounding box center [403, 134] width 35 height 15
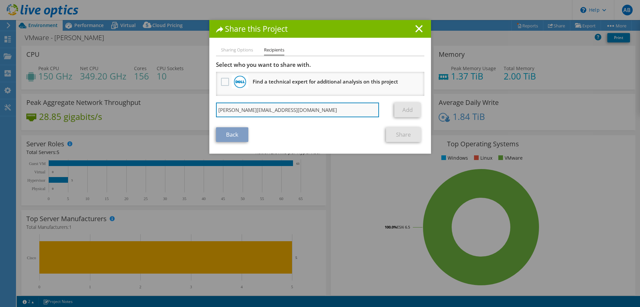
drag, startPoint x: 312, startPoint y: 114, endPoint x: 202, endPoint y: 112, distance: 109.4
click at [216, 112] on input "[PERSON_NAME][EMAIL_ADDRESS][DOMAIN_NAME]" at bounding box center [297, 109] width 163 height 15
click at [278, 109] on input "search" at bounding box center [297, 109] width 163 height 15
paste input "[PERSON_NAME][EMAIL_ADDRESS][DOMAIN_NAME]"
type input "[PERSON_NAME][EMAIL_ADDRESS][DOMAIN_NAME]"
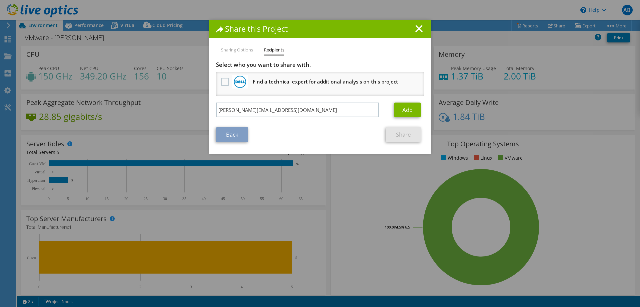
click at [233, 135] on link "Back" at bounding box center [232, 134] width 32 height 15
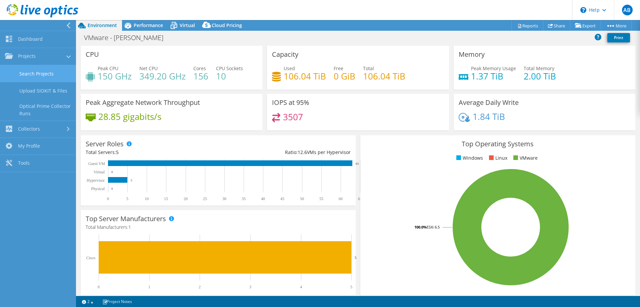
click at [36, 77] on link "Search Projects" at bounding box center [38, 73] width 76 height 17
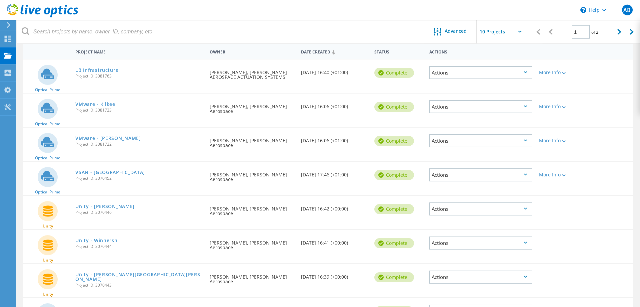
scroll to position [68, 0]
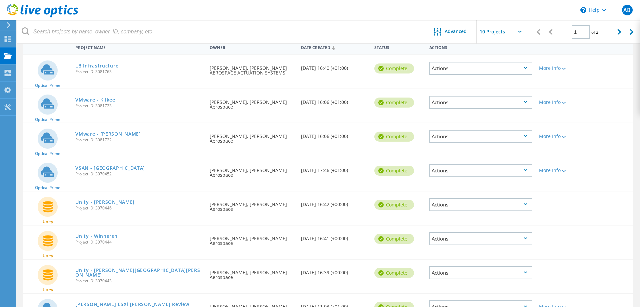
click at [527, 135] on icon at bounding box center [526, 136] width 4 height 2
click at [452, 142] on div "Share" at bounding box center [481, 141] width 102 height 10
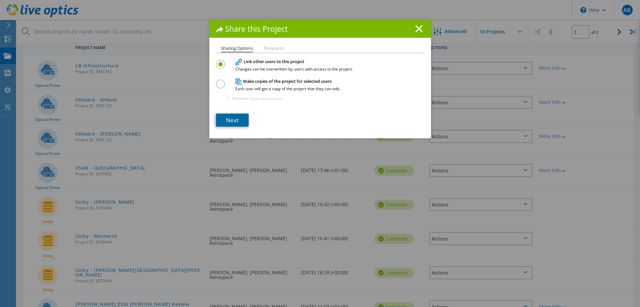
click at [234, 123] on link "Next" at bounding box center [232, 119] width 33 height 13
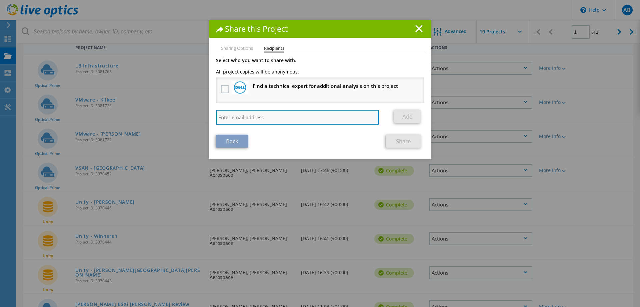
click at [261, 120] on input "search" at bounding box center [297, 117] width 163 height 15
paste input "[PERSON_NAME][EMAIL_ADDRESS][DOMAIN_NAME]"
type input "[PERSON_NAME][EMAIL_ADDRESS][DOMAIN_NAME]"
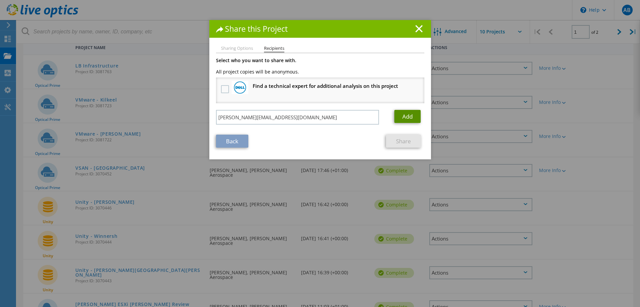
click at [401, 115] on link "Add" at bounding box center [408, 116] width 26 height 13
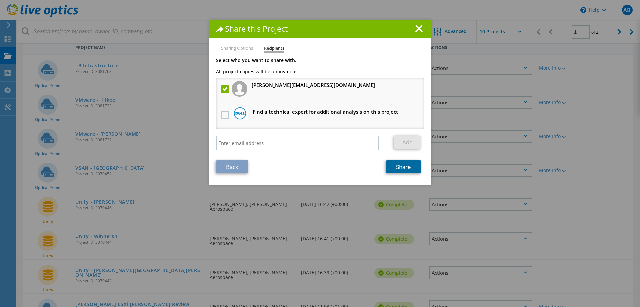
click at [405, 167] on link "Share" at bounding box center [403, 166] width 35 height 13
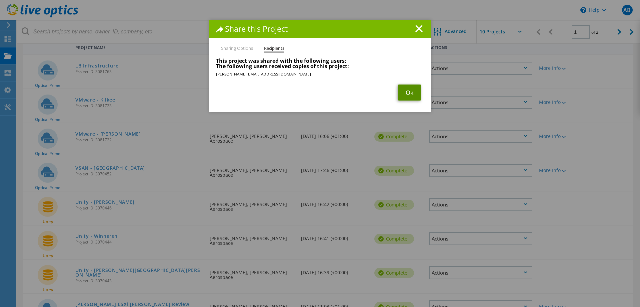
click at [408, 90] on link "Ok" at bounding box center [409, 92] width 23 height 16
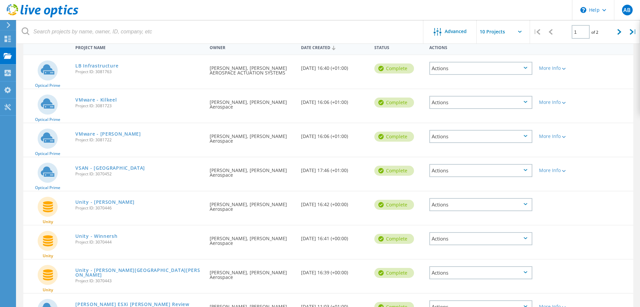
click at [527, 205] on icon at bounding box center [526, 204] width 4 height 2
click at [463, 208] on div "Share" at bounding box center [481, 209] width 102 height 10
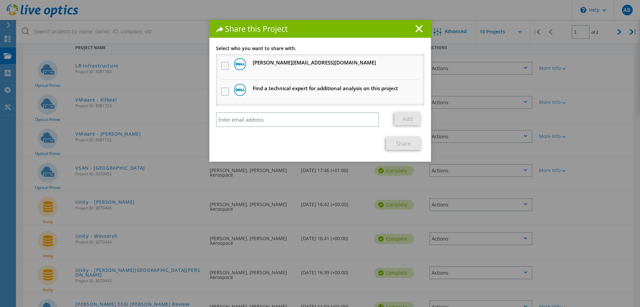
click at [226, 65] on label at bounding box center [226, 66] width 10 height 8
click at [0, 0] on input "checkbox" at bounding box center [0, 0] width 0 height 0
click at [399, 145] on link "Share" at bounding box center [403, 143] width 35 height 13
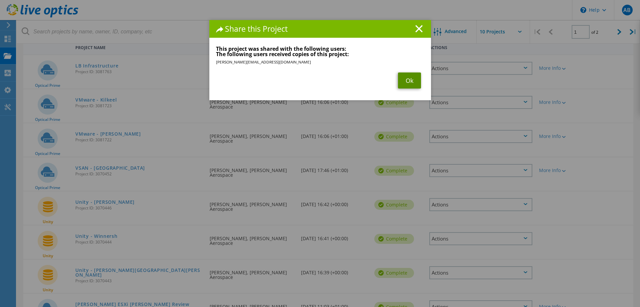
click at [407, 78] on link "Ok" at bounding box center [409, 80] width 23 height 16
